Goal: Book appointment/travel/reservation

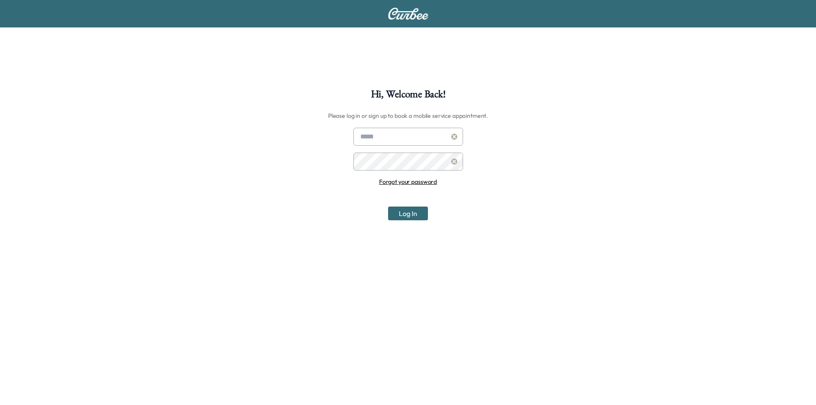
type input "**********"
click at [408, 209] on button "Log In" at bounding box center [408, 213] width 40 height 14
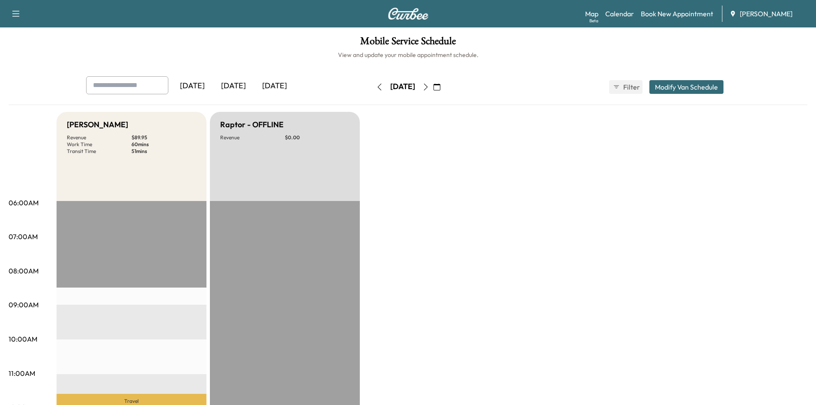
click at [440, 88] on icon "button" at bounding box center [436, 87] width 7 height 7
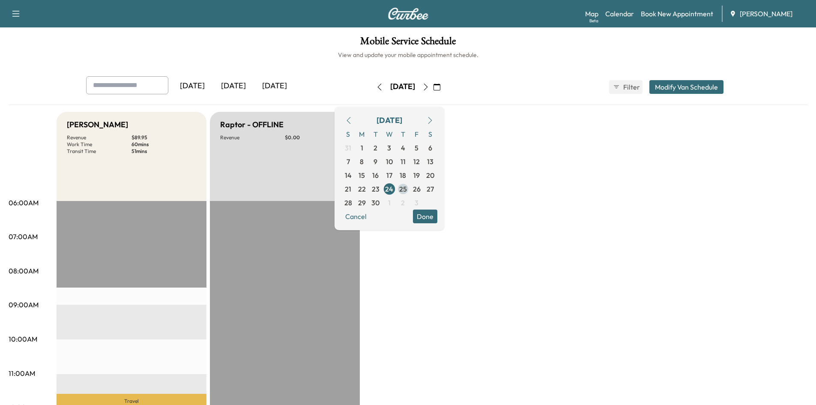
click at [407, 187] on span "25" at bounding box center [403, 189] width 8 height 10
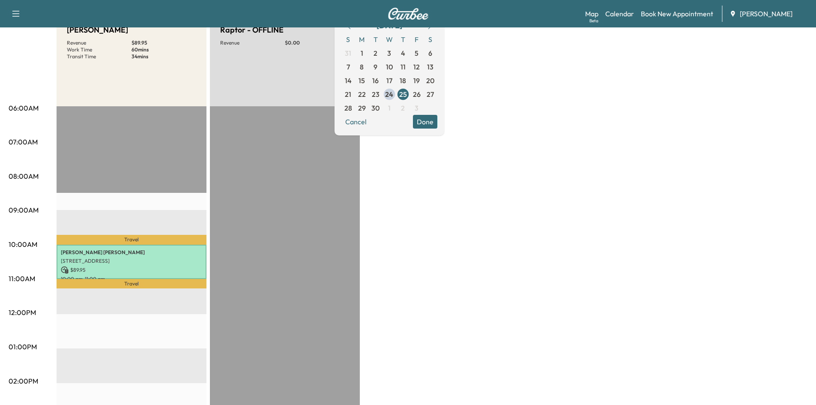
scroll to position [68, 0]
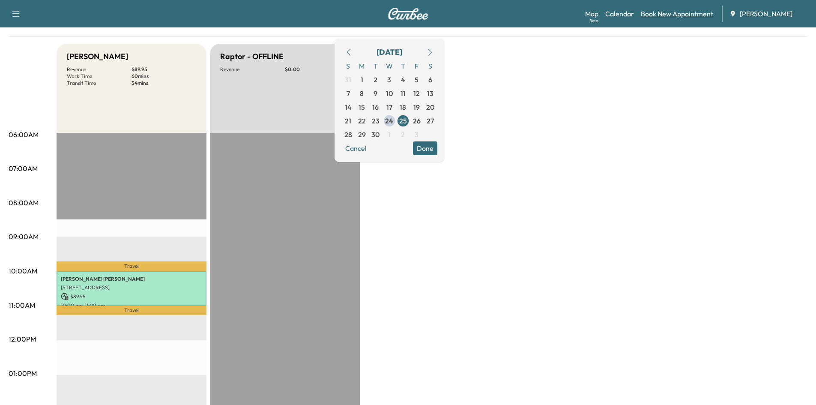
click at [665, 17] on link "Book New Appointment" at bounding box center [677, 14] width 72 height 10
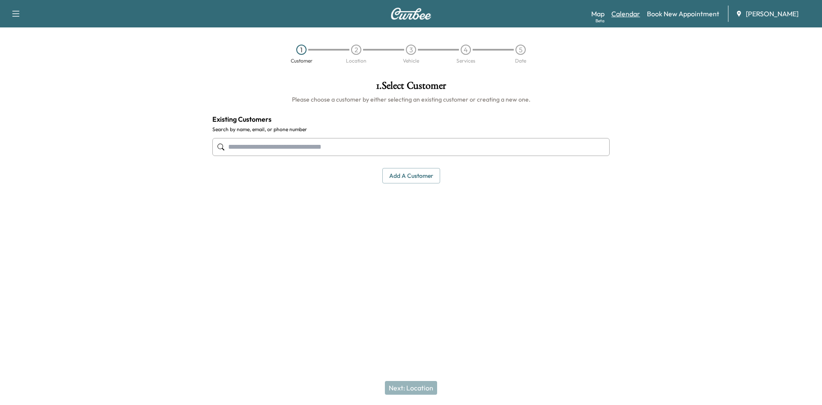
click at [625, 14] on link "Calendar" at bounding box center [626, 14] width 29 height 10
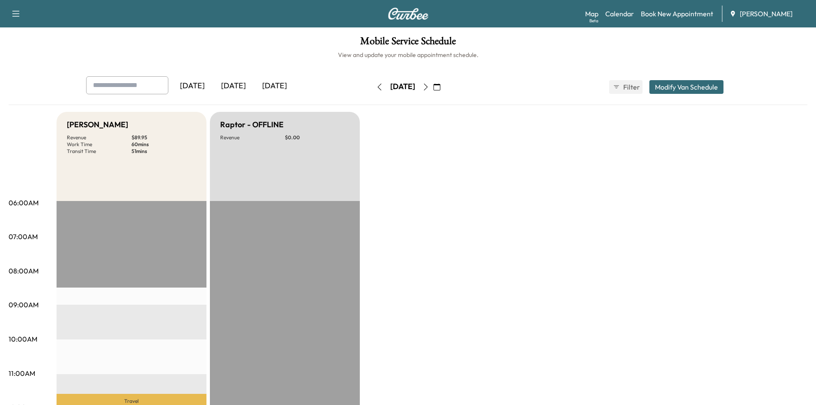
click at [440, 88] on icon "button" at bounding box center [436, 87] width 7 height 7
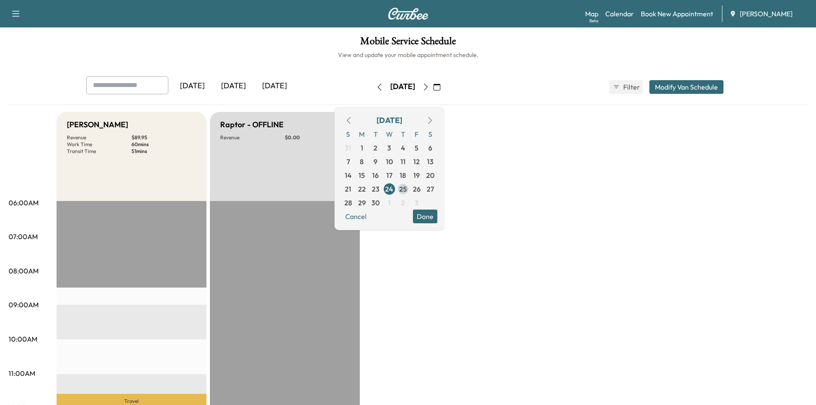
click at [407, 186] on span "25" at bounding box center [403, 189] width 8 height 10
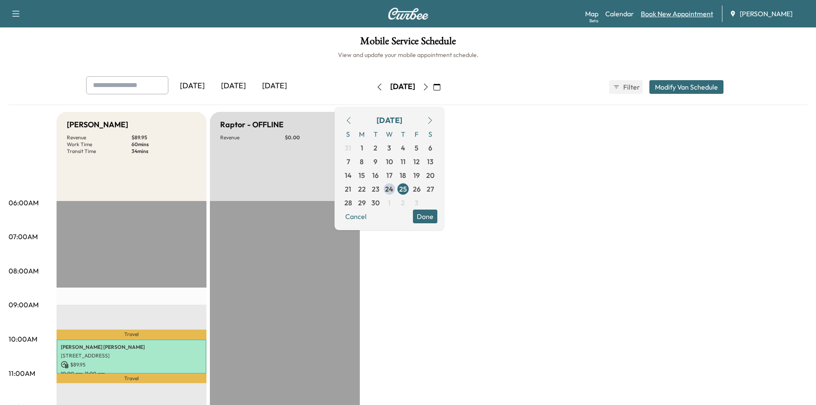
click at [653, 12] on link "Book New Appointment" at bounding box center [677, 14] width 72 height 10
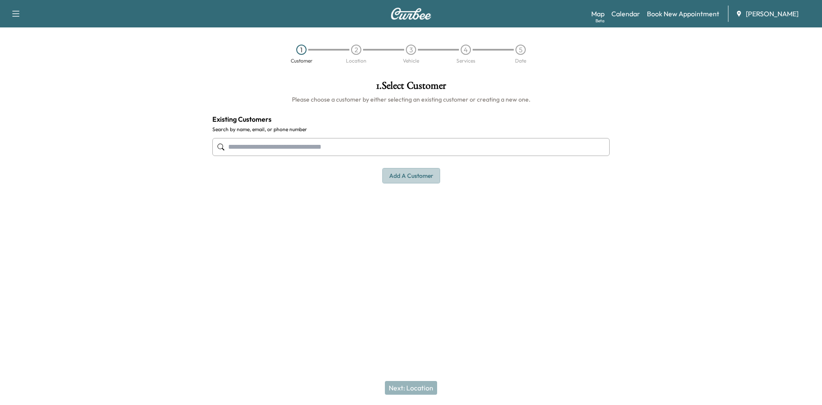
click at [420, 177] on button "Add a customer" at bounding box center [411, 176] width 58 height 16
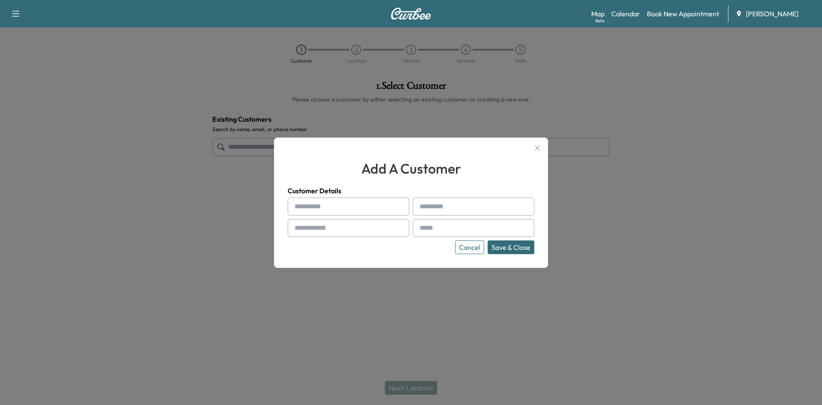
click at [325, 210] on input "text" at bounding box center [349, 206] width 122 height 18
type input "***"
click at [446, 208] on input "text" at bounding box center [474, 206] width 122 height 18
type input "**********"
click at [352, 228] on input "text" at bounding box center [349, 228] width 122 height 18
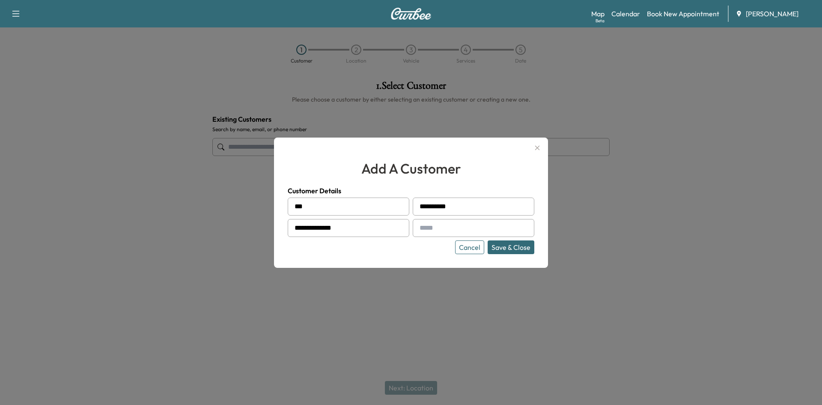
type input "**********"
click at [422, 228] on div at bounding box center [421, 228] width 10 height 10
click at [424, 228] on div at bounding box center [421, 228] width 10 height 10
click at [425, 226] on div at bounding box center [421, 228] width 10 height 10
click at [420, 227] on div at bounding box center [421, 228] width 10 height 10
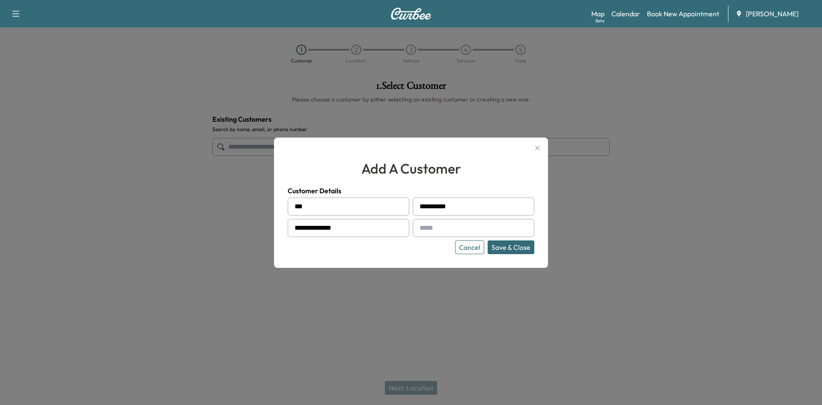
click at [431, 227] on input "text" at bounding box center [474, 228] width 122 height 18
paste input "**********"
type input "**********"
click at [516, 246] on button "Save & Close" at bounding box center [511, 247] width 47 height 14
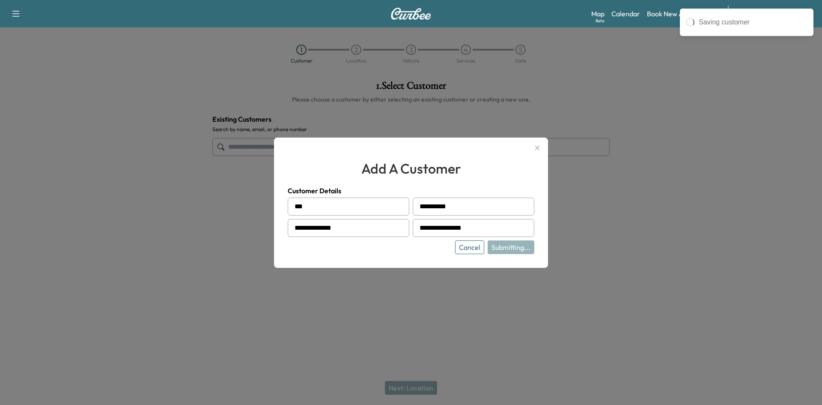
type input "**********"
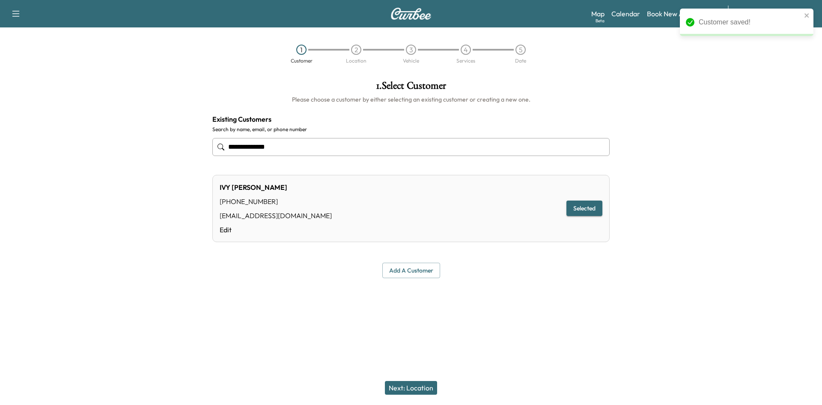
click at [415, 385] on button "Next: Location" at bounding box center [411, 388] width 52 height 14
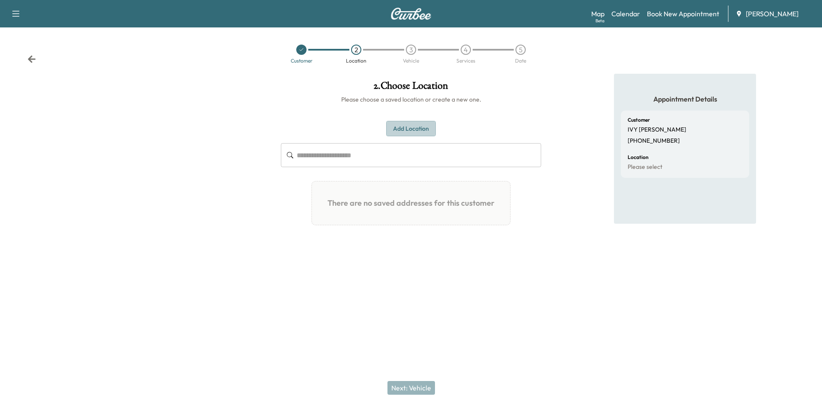
click at [408, 127] on button "Add Location" at bounding box center [411, 129] width 50 height 16
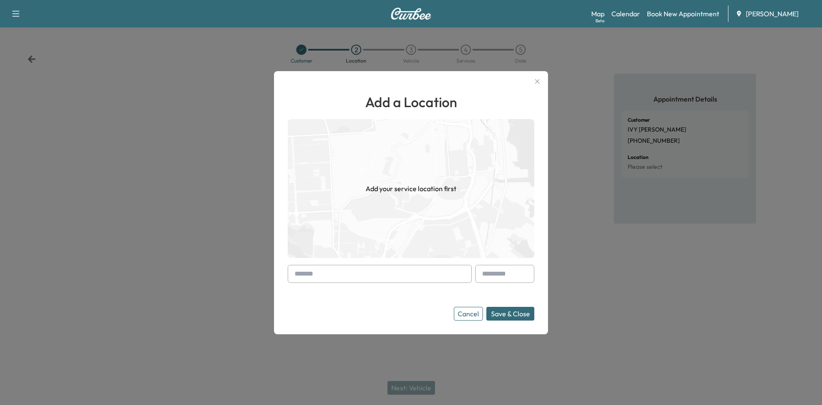
click at [318, 269] on input "text" at bounding box center [380, 274] width 184 height 18
drag, startPoint x: 296, startPoint y: 270, endPoint x: 301, endPoint y: 270, distance: 5.1
click at [296, 270] on div at bounding box center [296, 274] width 10 height 10
click at [310, 272] on input "text" at bounding box center [380, 274] width 184 height 18
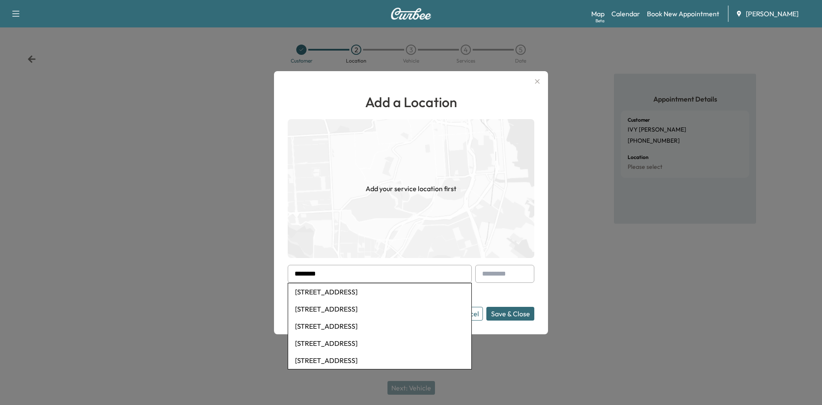
click at [374, 294] on li "[STREET_ADDRESS]" at bounding box center [379, 291] width 183 height 17
type input "**********"
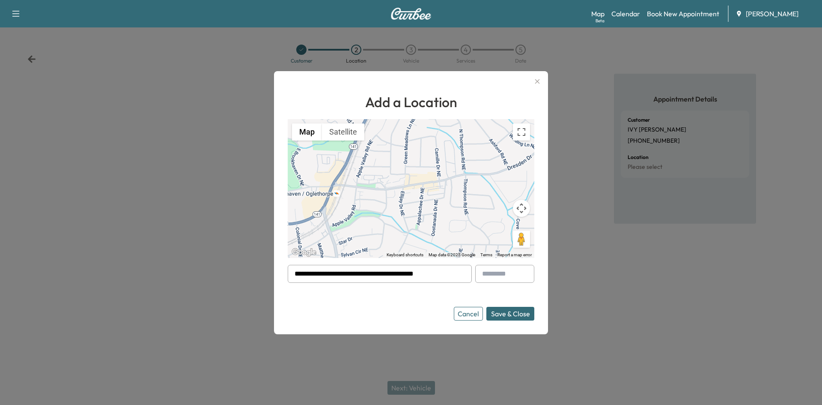
click at [510, 310] on button "Save & Close" at bounding box center [511, 314] width 48 height 14
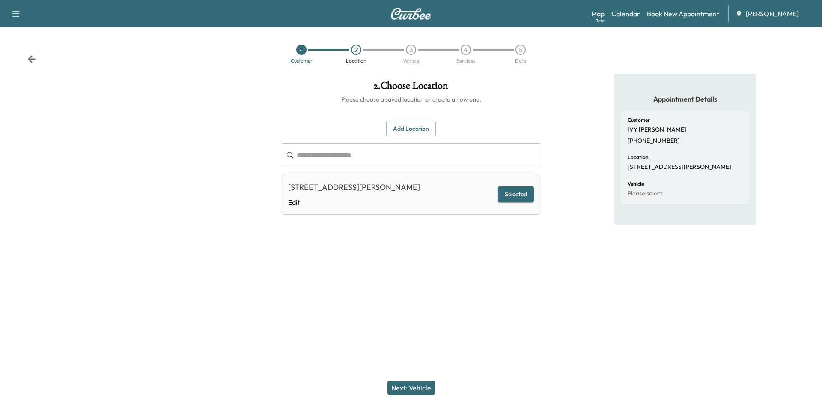
click at [510, 194] on button "Selected" at bounding box center [516, 194] width 36 height 16
click at [408, 386] on button "Next: Vehicle" at bounding box center [412, 388] width 48 height 14
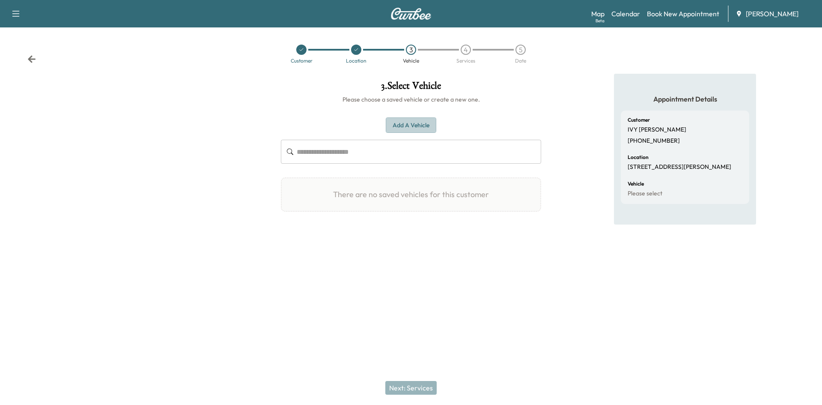
click at [403, 125] on button "Add a Vehicle" at bounding box center [411, 125] width 51 height 16
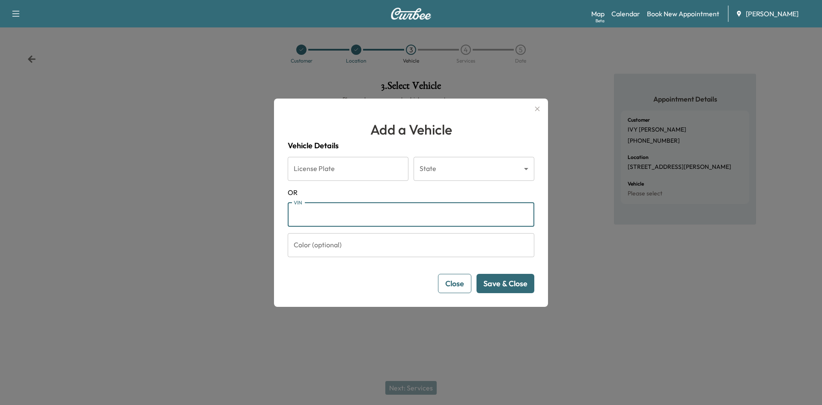
click at [315, 214] on input "VIN" at bounding box center [411, 215] width 247 height 24
drag, startPoint x: 295, startPoint y: 215, endPoint x: 622, endPoint y: 266, distance: 331.1
click at [636, 266] on div at bounding box center [411, 202] width 822 height 405
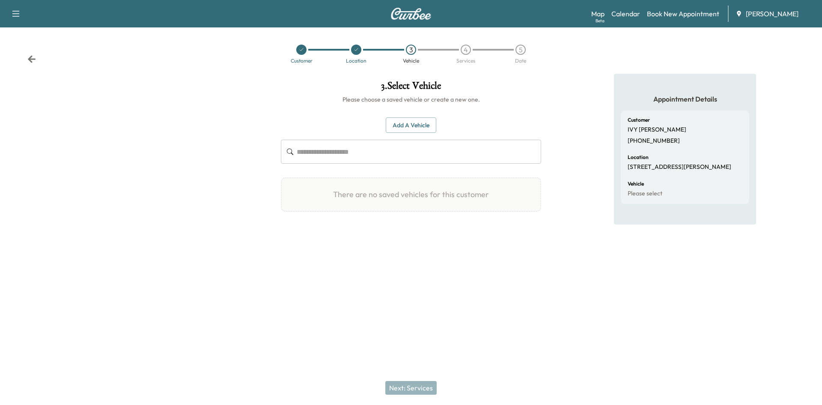
click at [312, 152] on input "text" at bounding box center [419, 152] width 245 height 24
click at [402, 125] on button "Add a Vehicle" at bounding box center [411, 125] width 51 height 16
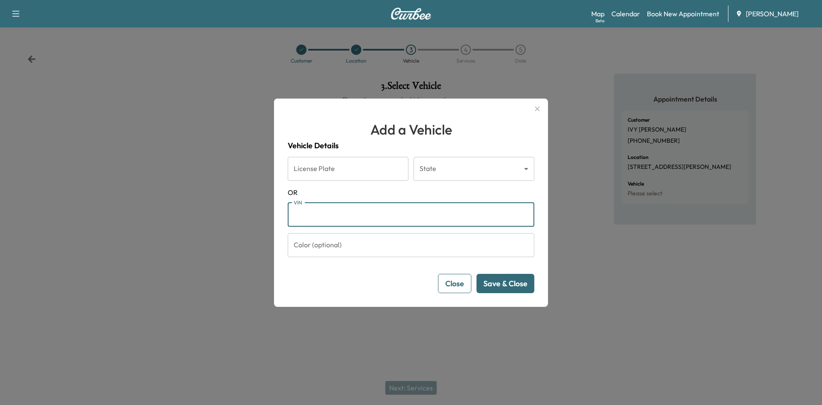
paste input "**********"
type input "**********"
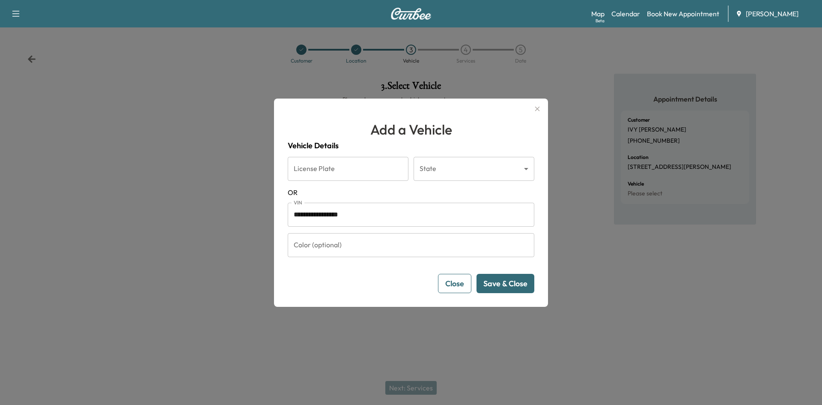
click at [505, 287] on button "Save & Close" at bounding box center [506, 283] width 58 height 19
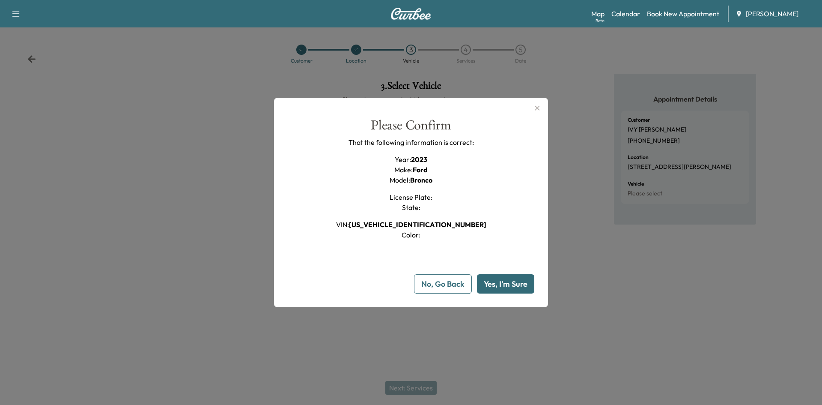
click at [499, 284] on button "Yes, I'm Sure" at bounding box center [505, 283] width 57 height 19
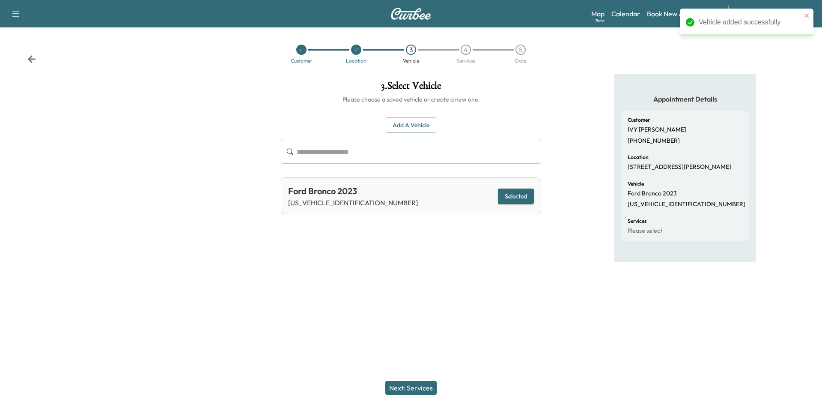
click at [399, 385] on button "Next: Services" at bounding box center [410, 388] width 51 height 14
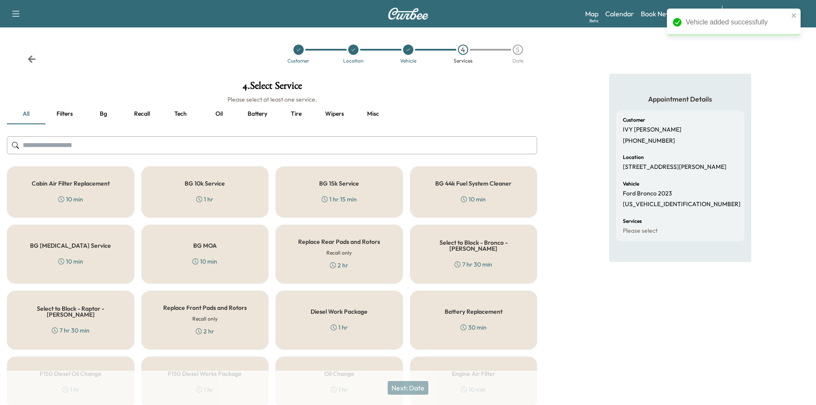
click at [219, 112] on button "Oil" at bounding box center [219, 114] width 39 height 21
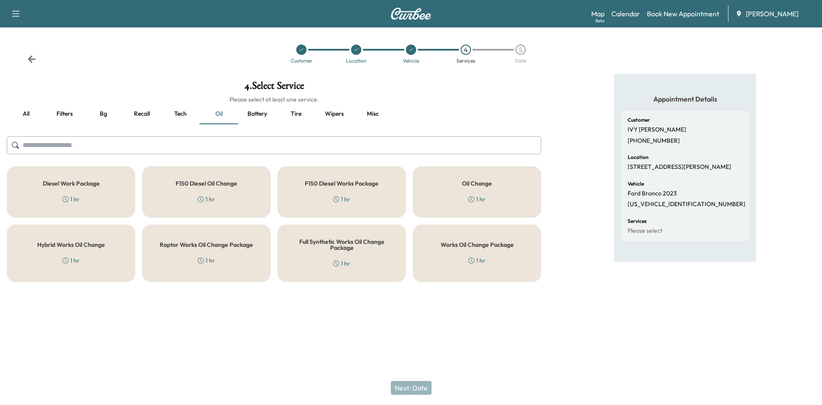
click at [478, 251] on div "Works Oil Change Package 1 hr" at bounding box center [477, 252] width 128 height 57
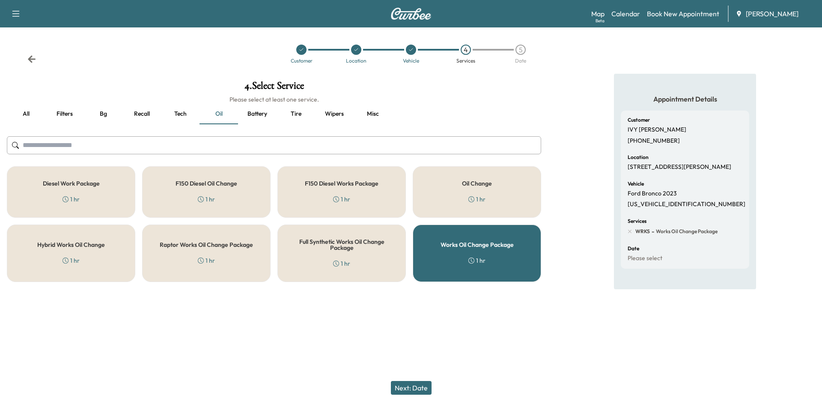
click at [420, 388] on button "Next: Date" at bounding box center [411, 388] width 41 height 14
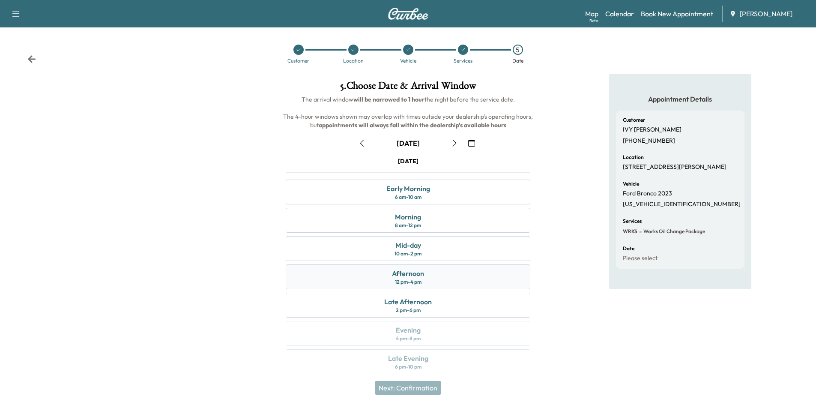
click at [424, 274] on div "Afternoon 12 pm - 4 pm" at bounding box center [408, 276] width 245 height 25
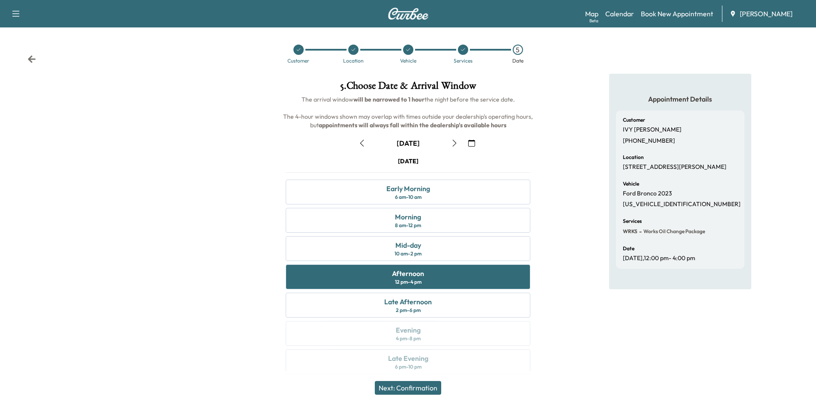
click at [427, 387] on button "Next: Confirmation" at bounding box center [408, 388] width 66 height 14
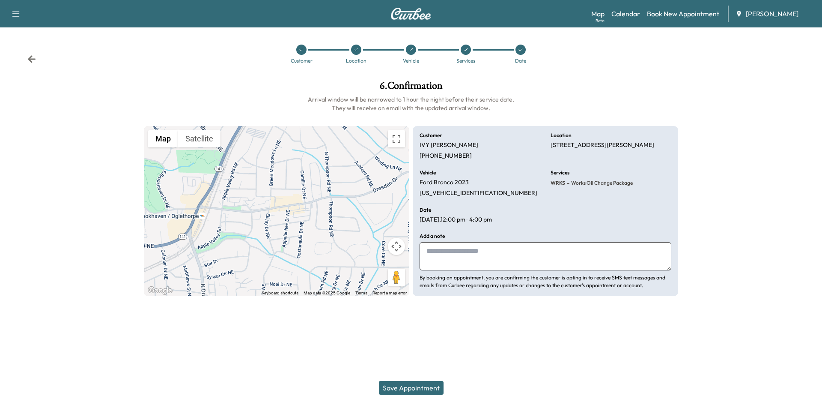
click at [450, 260] on textarea at bounding box center [546, 256] width 252 height 28
click at [462, 257] on textarea at bounding box center [546, 256] width 252 height 28
type textarea "**********"
click at [413, 386] on button "Save Appointment" at bounding box center [411, 388] width 65 height 14
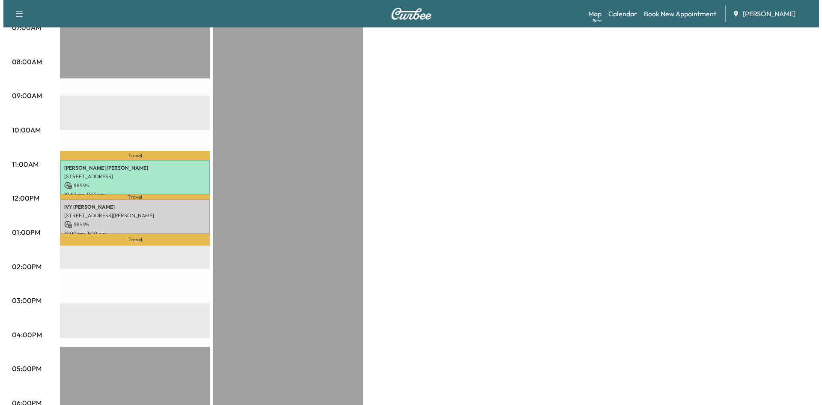
scroll to position [215, 0]
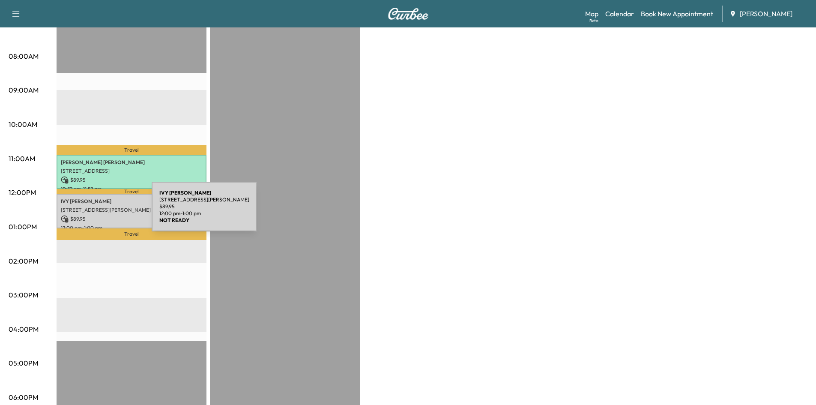
click at [87, 212] on div "[PERSON_NAME] [STREET_ADDRESS][PERSON_NAME] $ 89.95 12:00 pm - 1:00 pm" at bounding box center [132, 211] width 150 height 35
click at [94, 209] on p "[STREET_ADDRESS][PERSON_NAME]" at bounding box center [131, 209] width 141 height 7
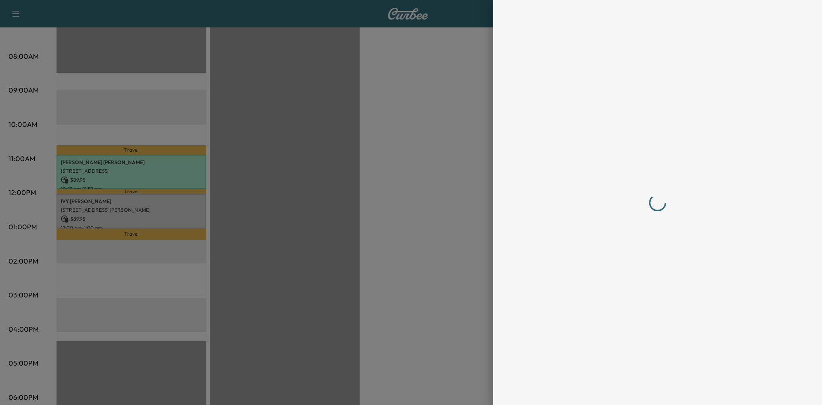
click at [94, 209] on div at bounding box center [411, 202] width 822 height 405
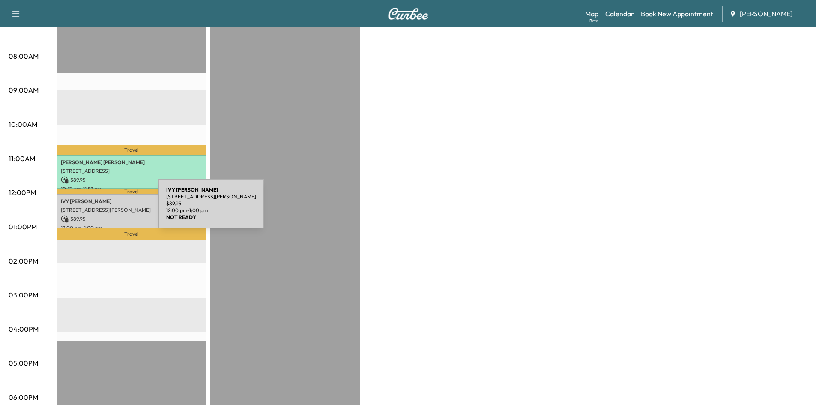
click at [94, 209] on p "[STREET_ADDRESS][PERSON_NAME]" at bounding box center [131, 209] width 141 height 7
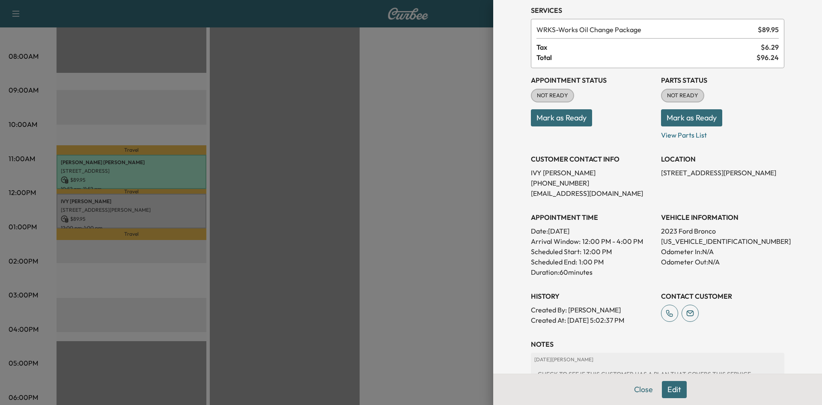
scroll to position [102, 0]
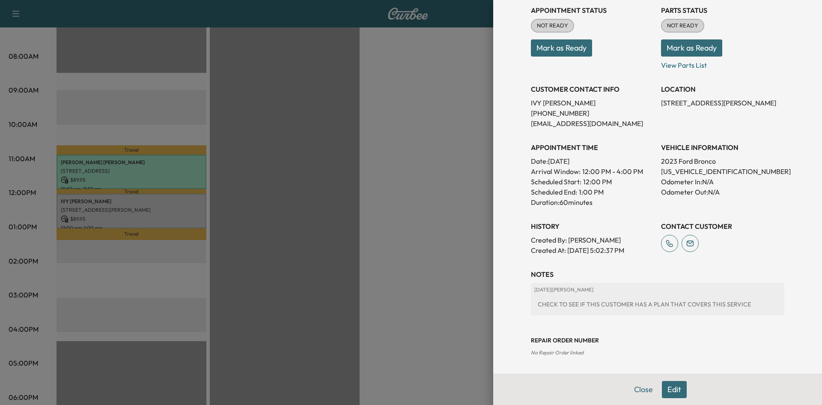
click at [669, 387] on button "Edit" at bounding box center [674, 389] width 25 height 17
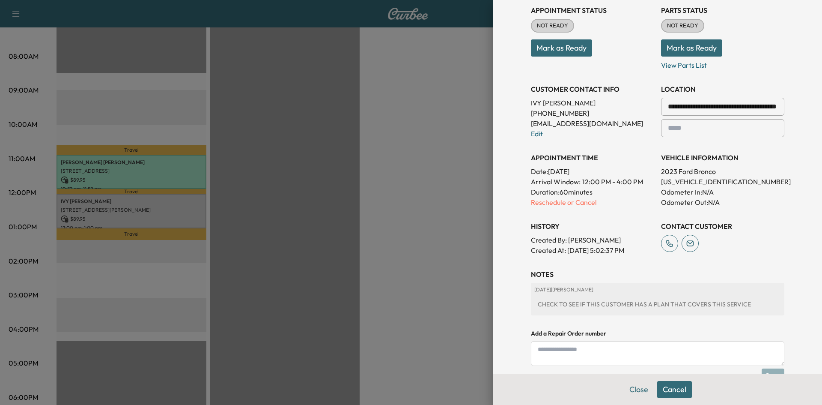
click at [740, 299] on div "CHECK TO SEE IF THIS CUSTOMER HAS A PLAN THAT COVERS THIS SERVICE" at bounding box center [658, 303] width 247 height 15
click at [741, 297] on div "CHECK TO SEE IF THIS CUSTOMER HAS A PLAN THAT COVERS THIS SERVICE" at bounding box center [658, 303] width 247 height 15
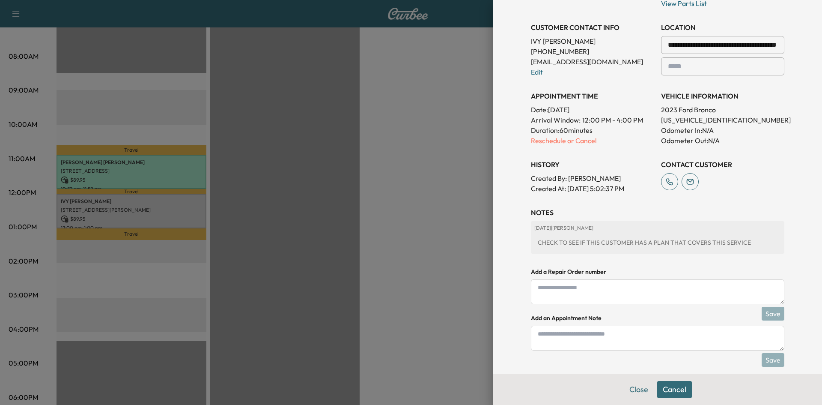
scroll to position [192, 0]
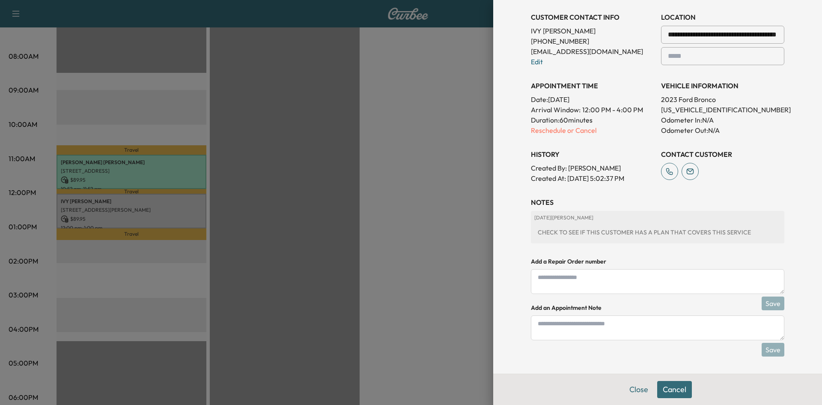
click at [539, 331] on textarea at bounding box center [658, 327] width 254 height 25
type textarea "**********"
click at [771, 349] on button "Save" at bounding box center [773, 350] width 23 height 14
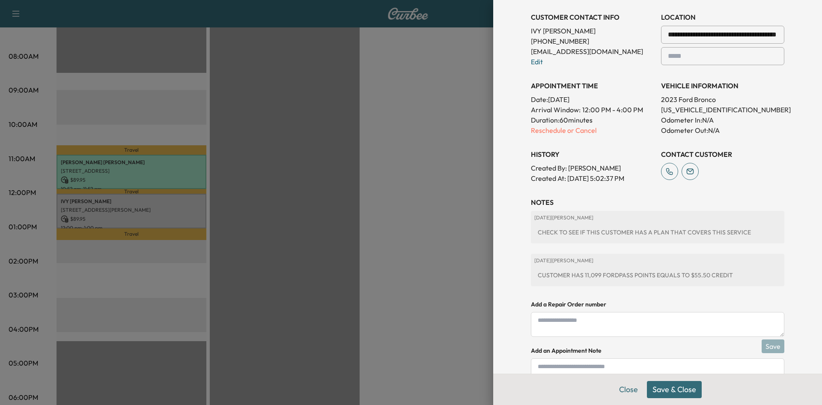
click at [672, 387] on button "Save & Close" at bounding box center [674, 389] width 55 height 17
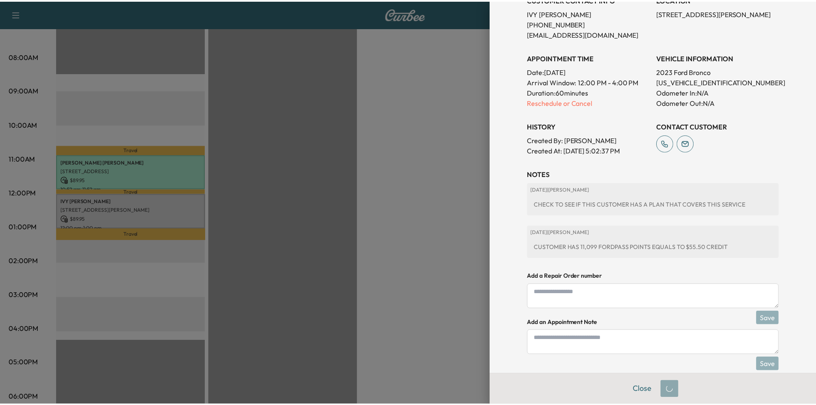
scroll to position [174, 0]
